Goal: Navigation & Orientation: Find specific page/section

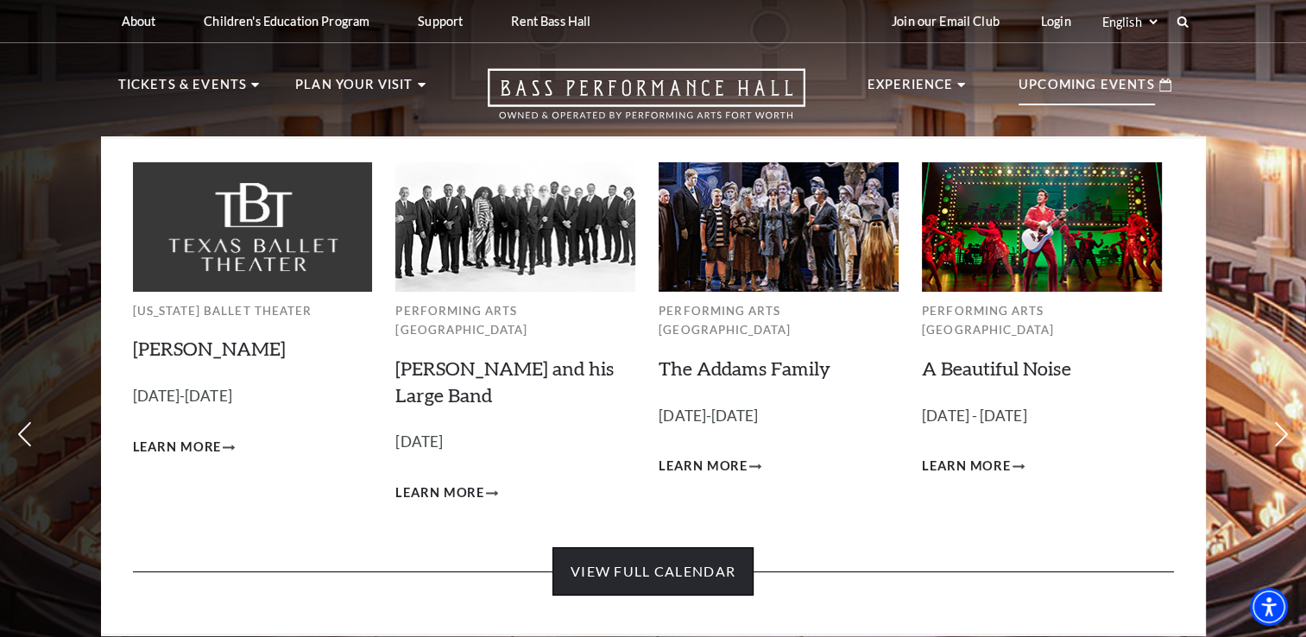
click at [732, 547] on link "View Full Calendar" at bounding box center [652, 571] width 201 height 48
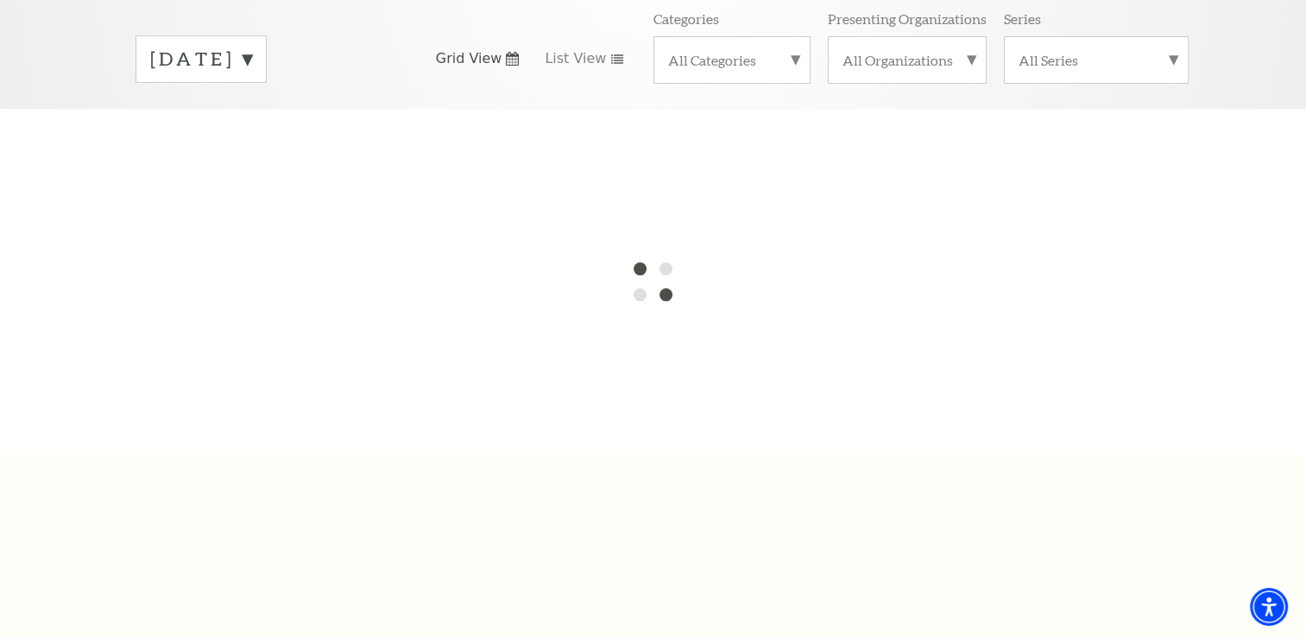
scroll to position [270, 0]
click at [1303, 107] on div at bounding box center [653, 279] width 1306 height 345
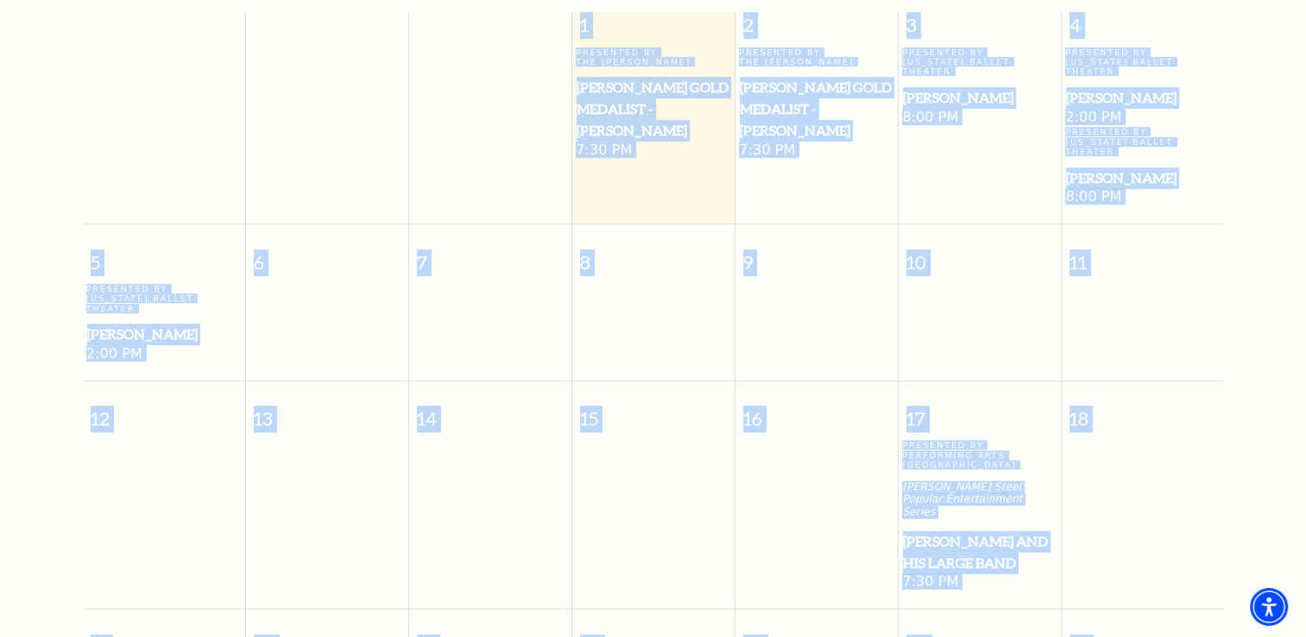
scroll to position [461, 0]
